Goal: Find contact information: Find contact information

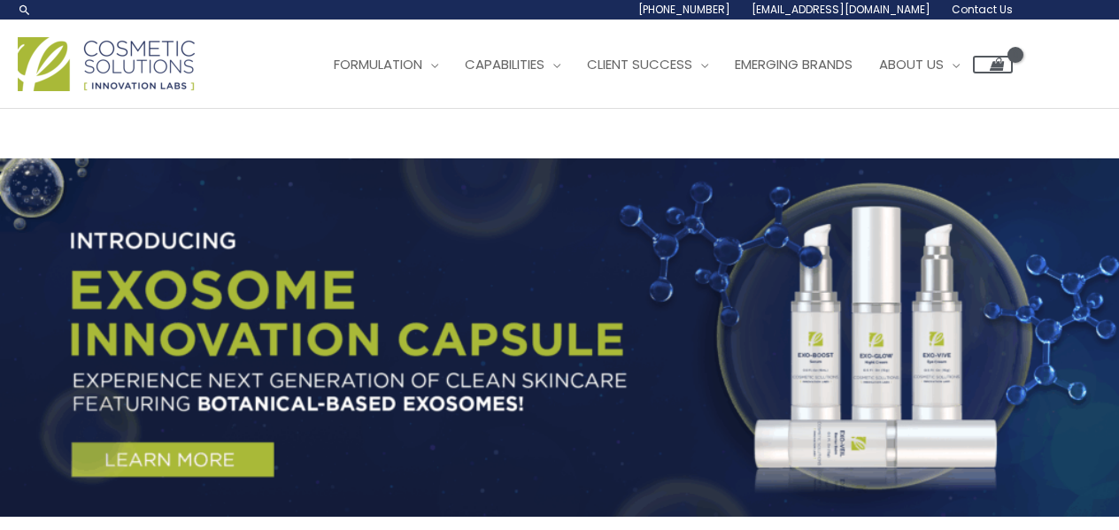
click at [967, 10] on span "Contact Us" at bounding box center [981, 9] width 61 height 15
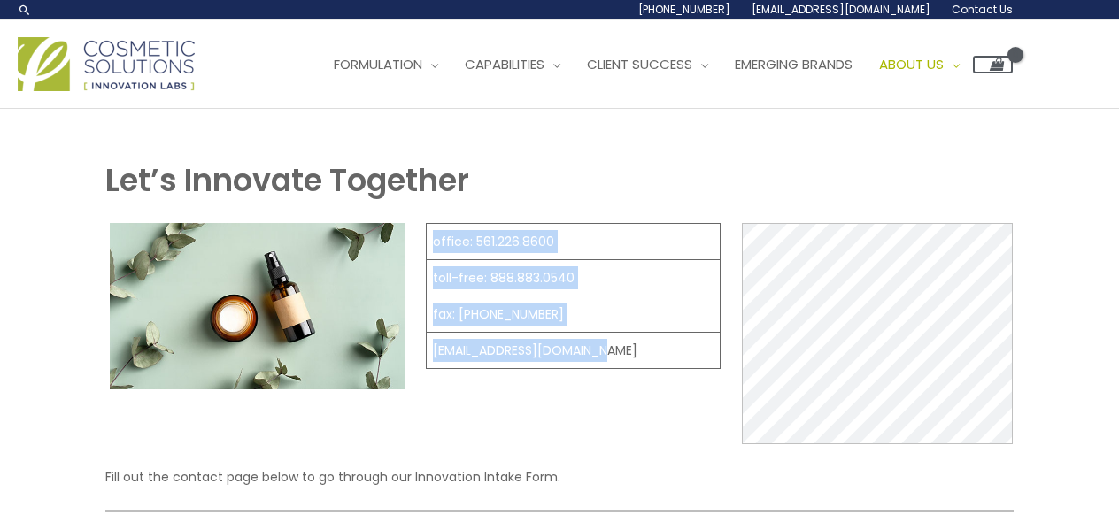
drag, startPoint x: 592, startPoint y: 348, endPoint x: 418, endPoint y: 348, distance: 174.3
click at [418, 348] on div "office: 561.226.8600 toll-free: [PHONE_NUMBER] fax: [PHONE_NUMBER] [EMAIL_ADDRE…" at bounding box center [559, 333] width 909 height 221
click at [607, 347] on td "[EMAIL_ADDRESS][DOMAIN_NAME]" at bounding box center [573, 351] width 294 height 36
click at [593, 350] on td "[EMAIL_ADDRESS][DOMAIN_NAME]" at bounding box center [573, 351] width 294 height 36
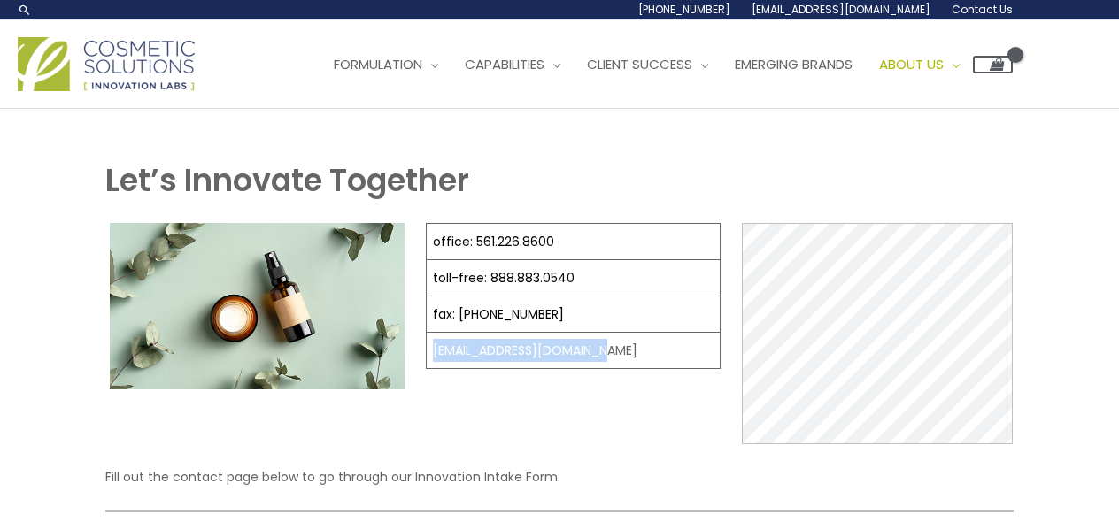
drag, startPoint x: 589, startPoint y: 350, endPoint x: 430, endPoint y: 356, distance: 159.4
click at [430, 356] on td "[EMAIL_ADDRESS][DOMAIN_NAME]" at bounding box center [573, 351] width 294 height 36
copy td "[EMAIL_ADDRESS][DOMAIN_NAME]"
click at [947, 113] on span "Our Story" at bounding box center [916, 113] width 73 height 19
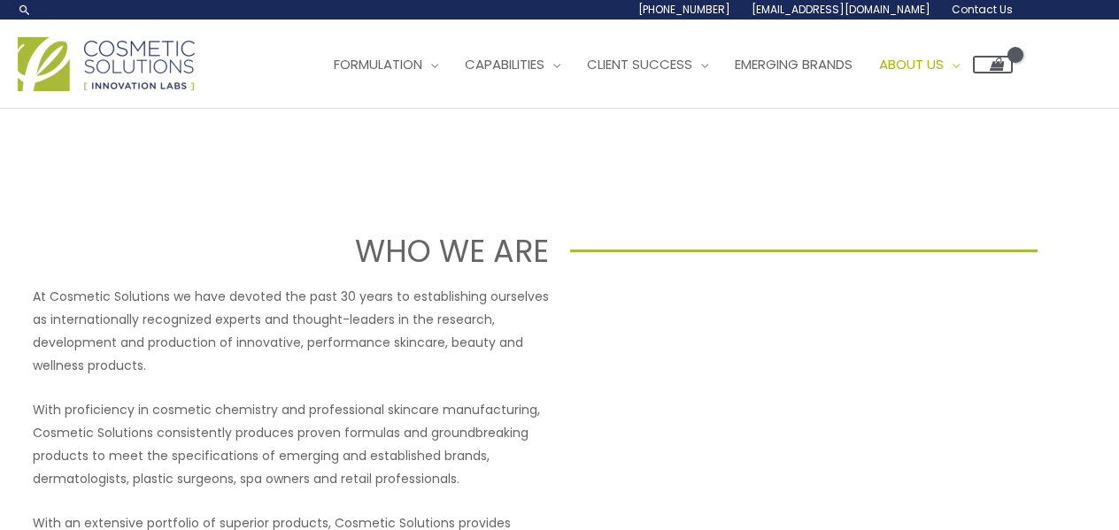
click at [81, 288] on p "At Cosmetic Solutions we have devoted the past 30 years to establishing ourselv…" at bounding box center [291, 331] width 516 height 92
drag, startPoint x: 81, startPoint y: 288, endPoint x: 115, endPoint y: 289, distance: 33.7
click at [115, 289] on p "At Cosmetic Solutions we have devoted the past 30 years to establishing ourselv…" at bounding box center [291, 331] width 516 height 92
copy p "Cosmetic Solutions"
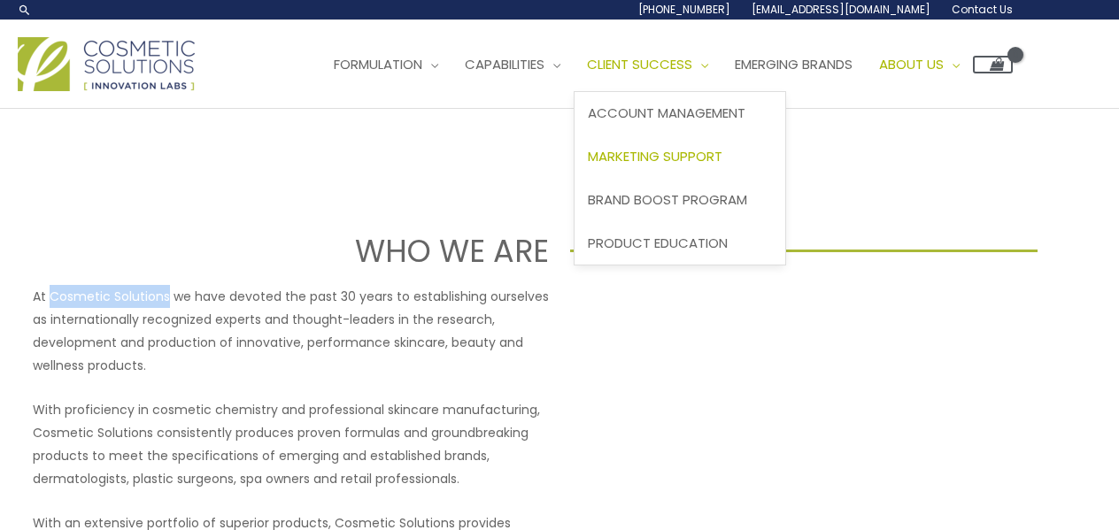
click at [710, 167] on link "Marketing Support" at bounding box center [679, 156] width 211 height 43
